Goal: Navigation & Orientation: Find specific page/section

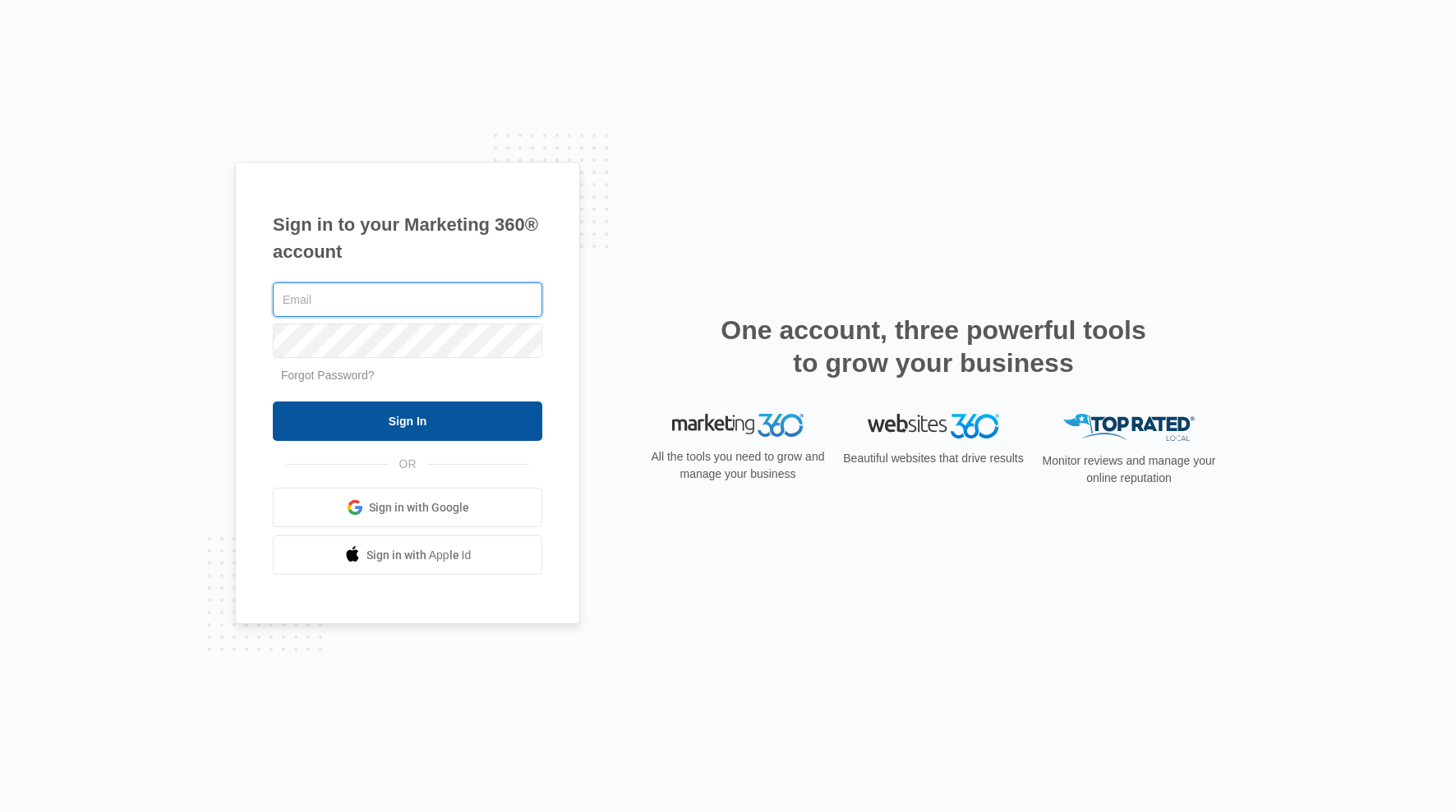
type input "kaya.wagner@madwire.com"
click at [321, 432] on input "Sign In" at bounding box center [408, 421] width 270 height 39
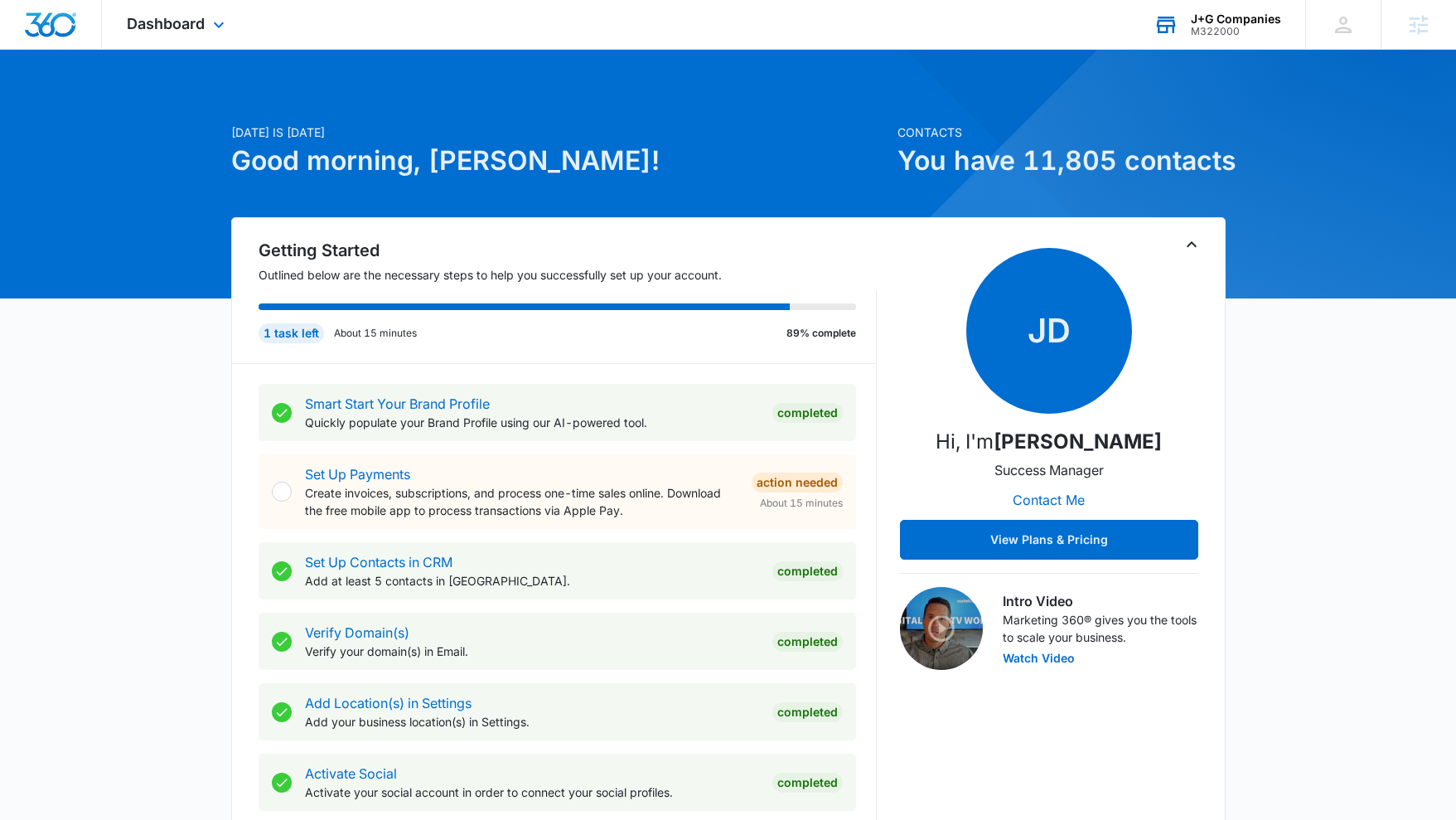
click at [1181, 9] on div "J+G Companies M322000 Your Accounts View All" at bounding box center [1217, 24] width 176 height 49
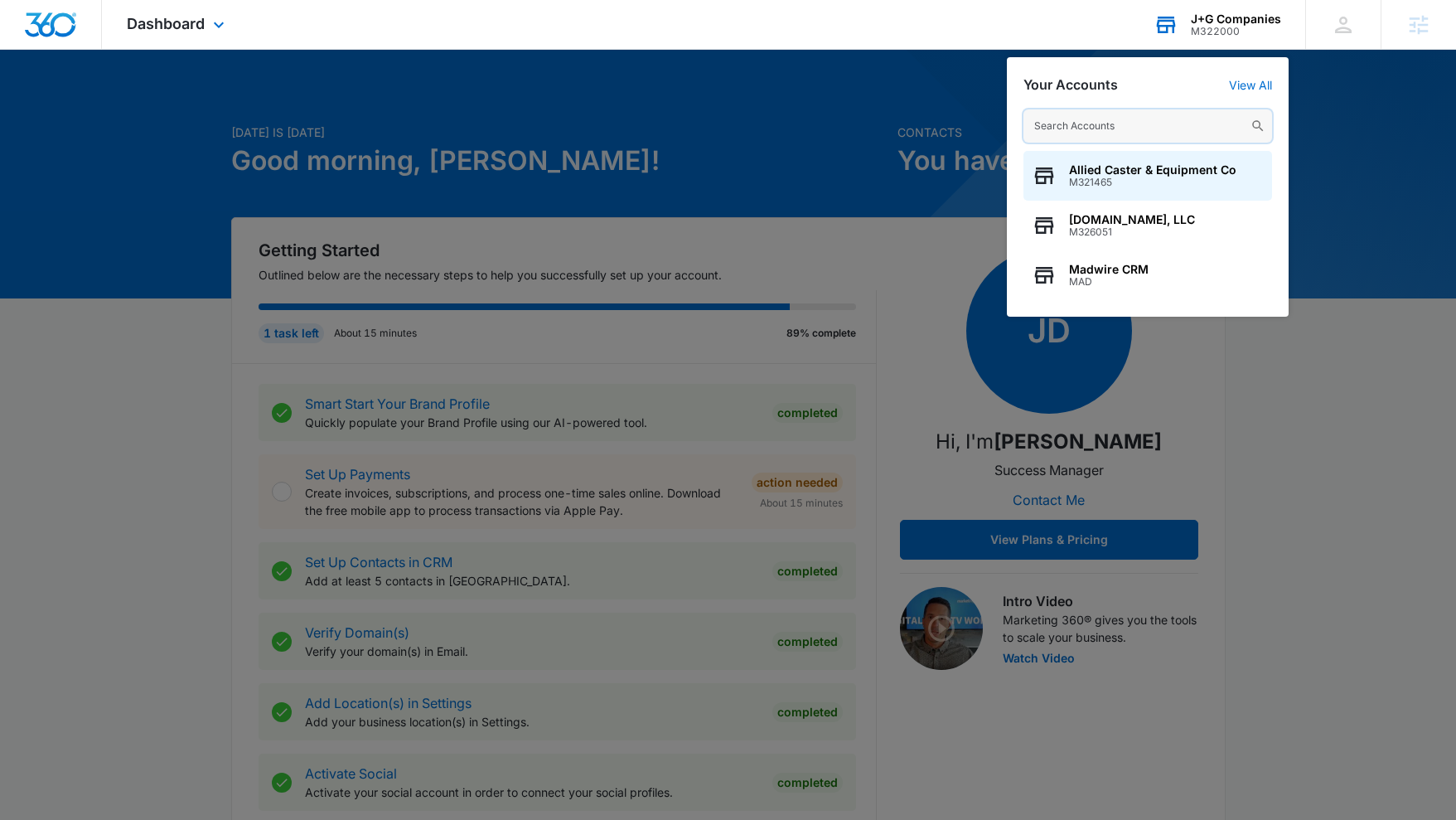
paste input "M308818"
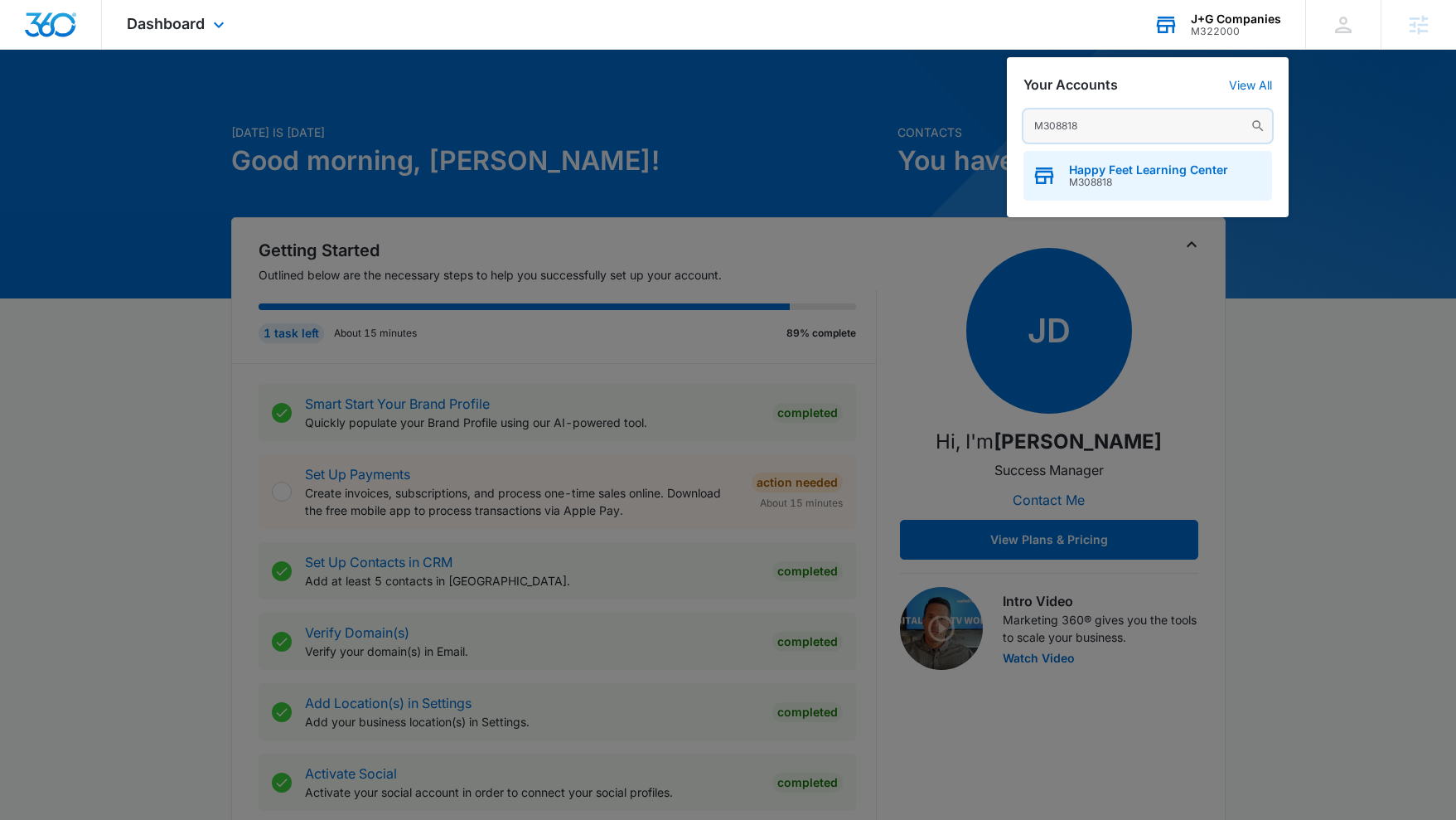
type input "M308818"
click at [1127, 168] on span "Happy Feet Learning Center" at bounding box center [1148, 170] width 159 height 13
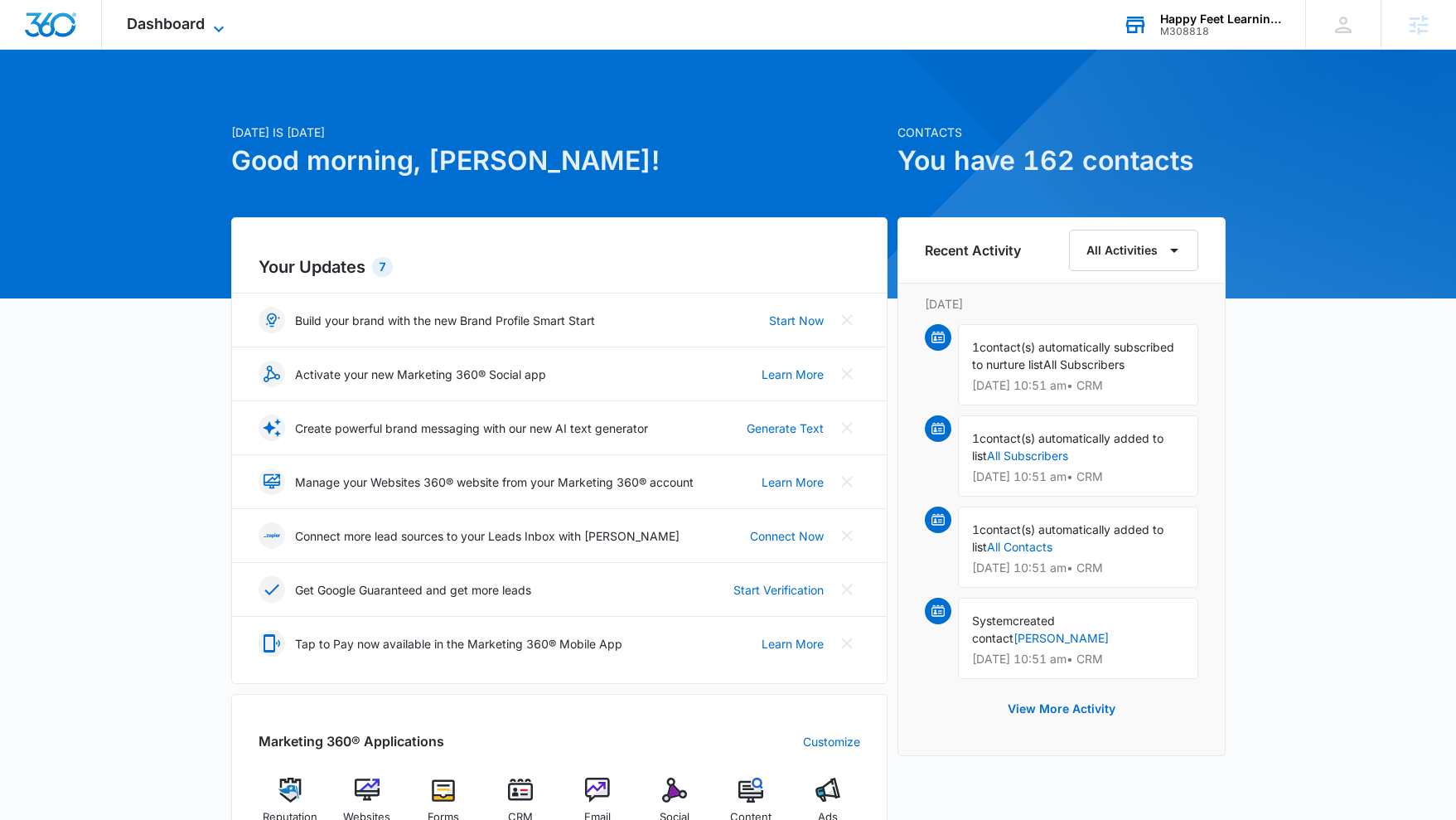
click at [175, 16] on span "Dashboard" at bounding box center [165, 24] width 78 height 18
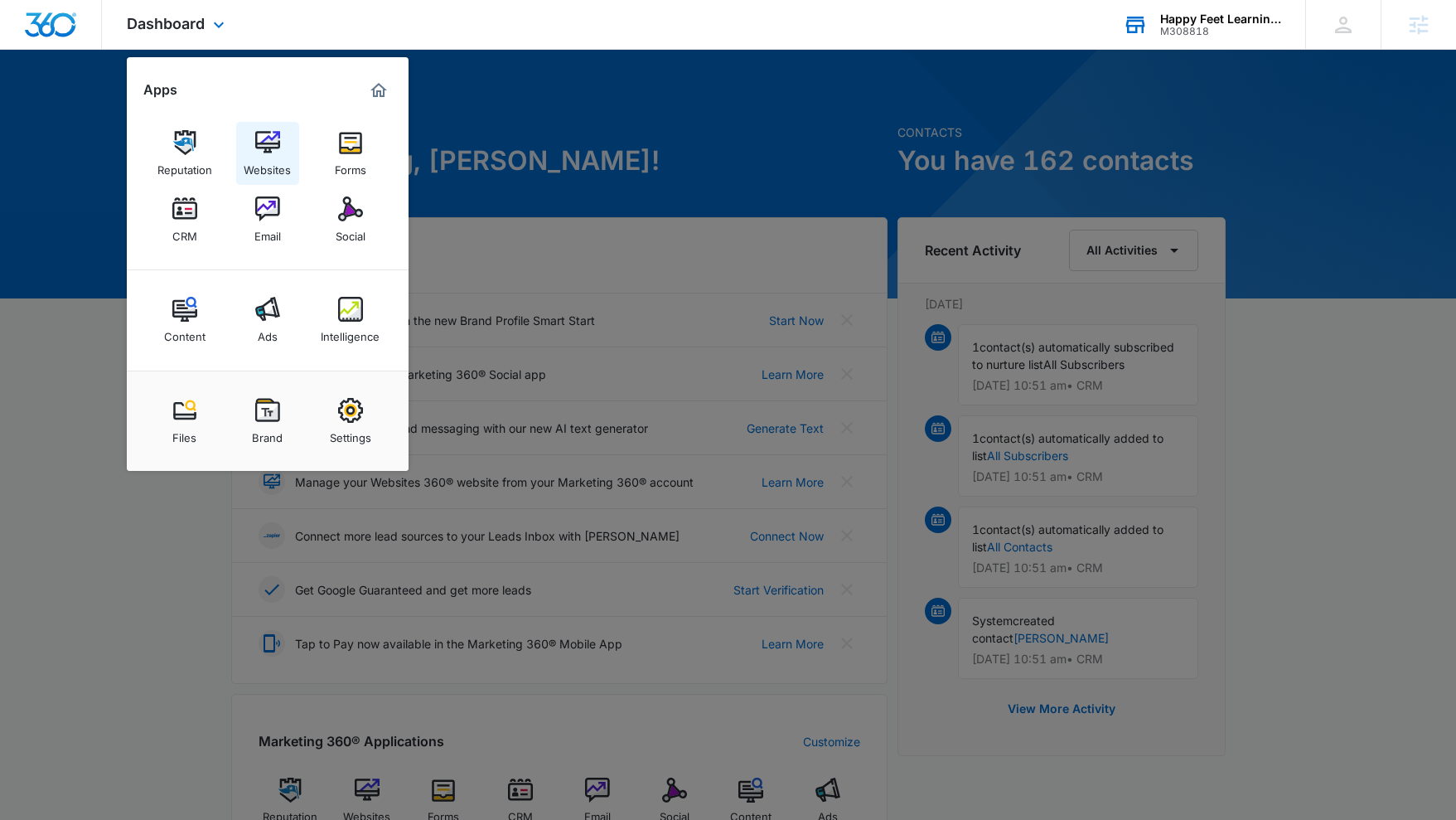
click at [257, 150] on img at bounding box center [268, 143] width 25 height 25
